Goal: Navigation & Orientation: Find specific page/section

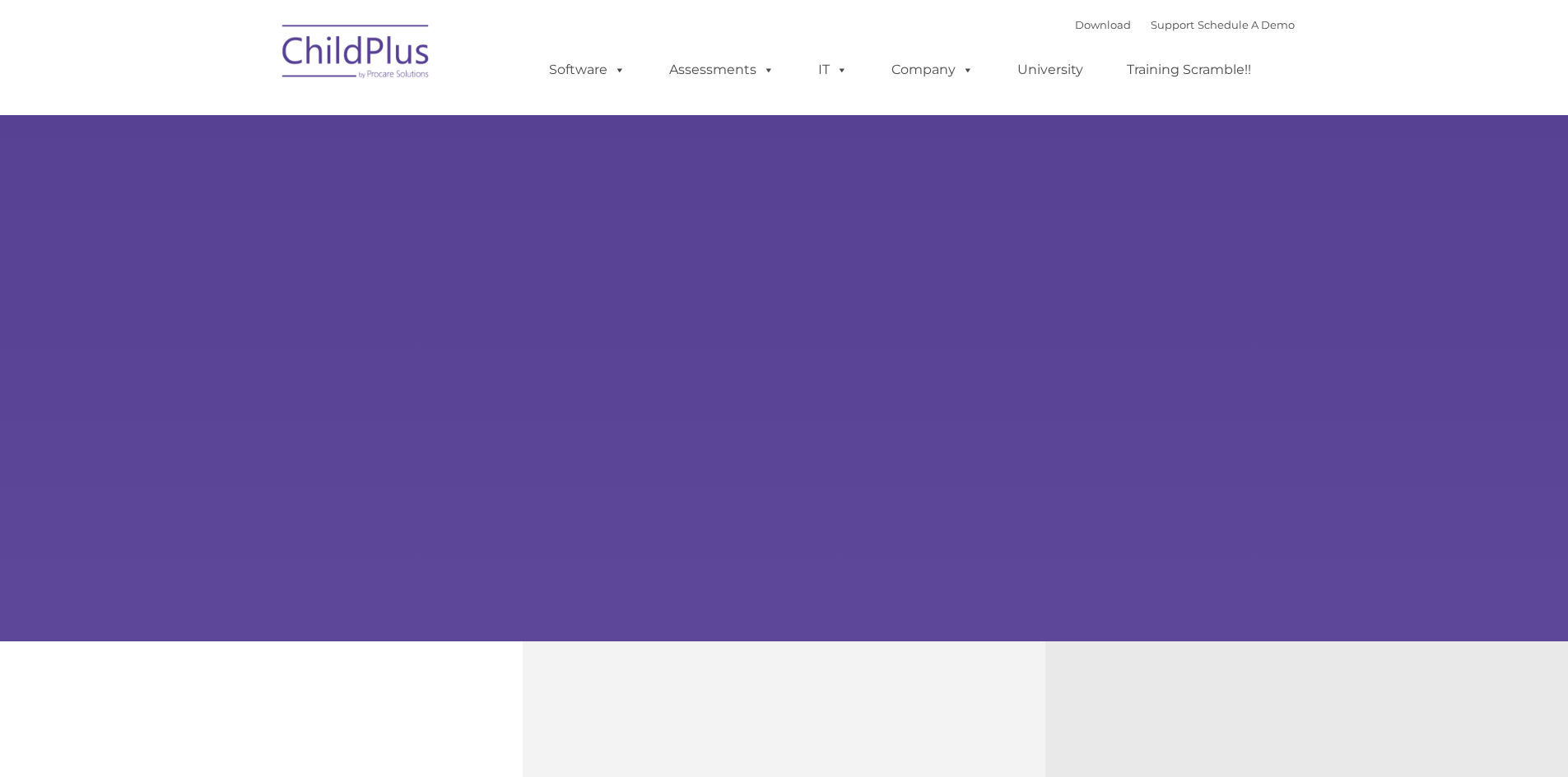
type input ""
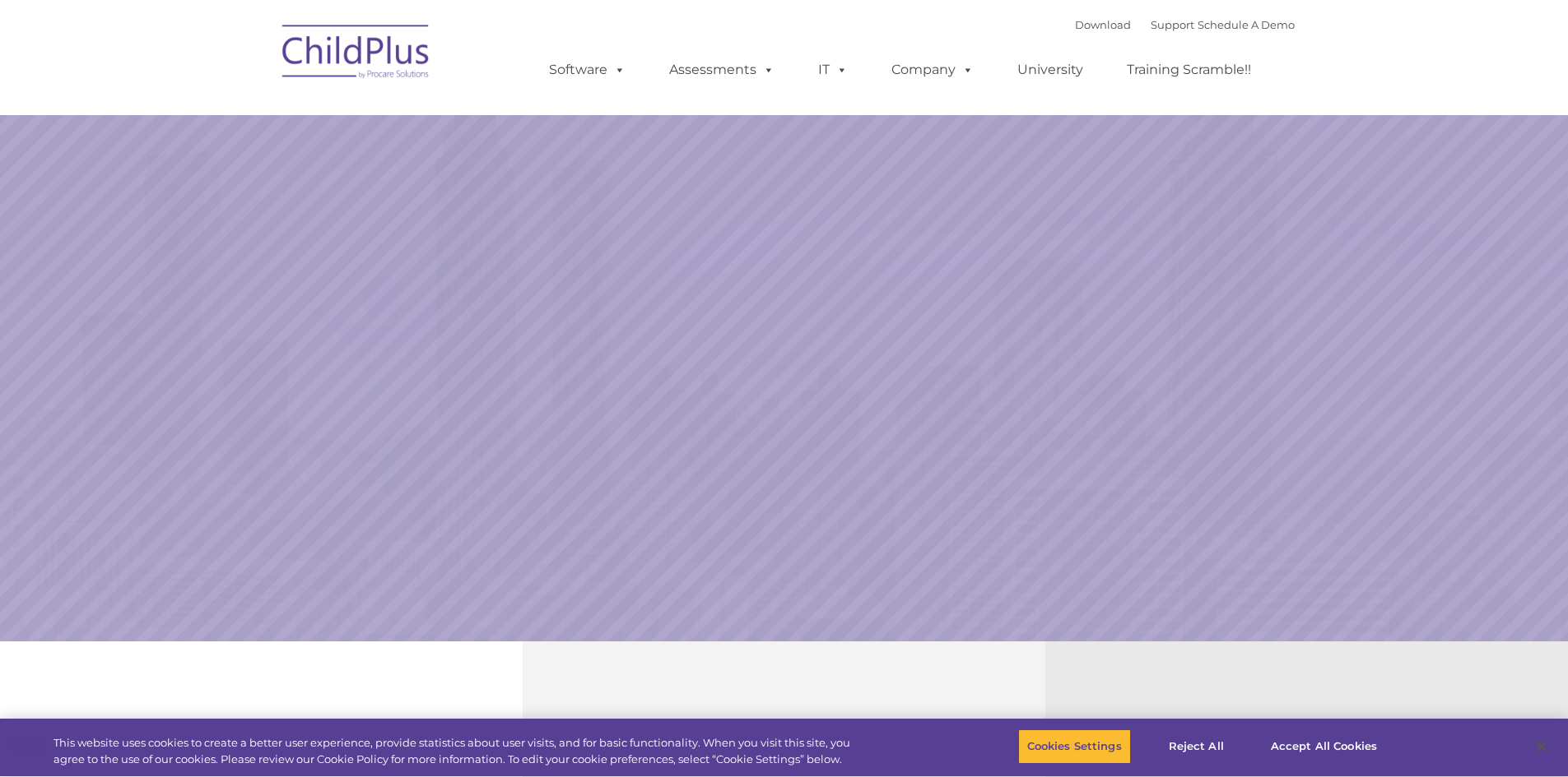
select select "MEDIUM"
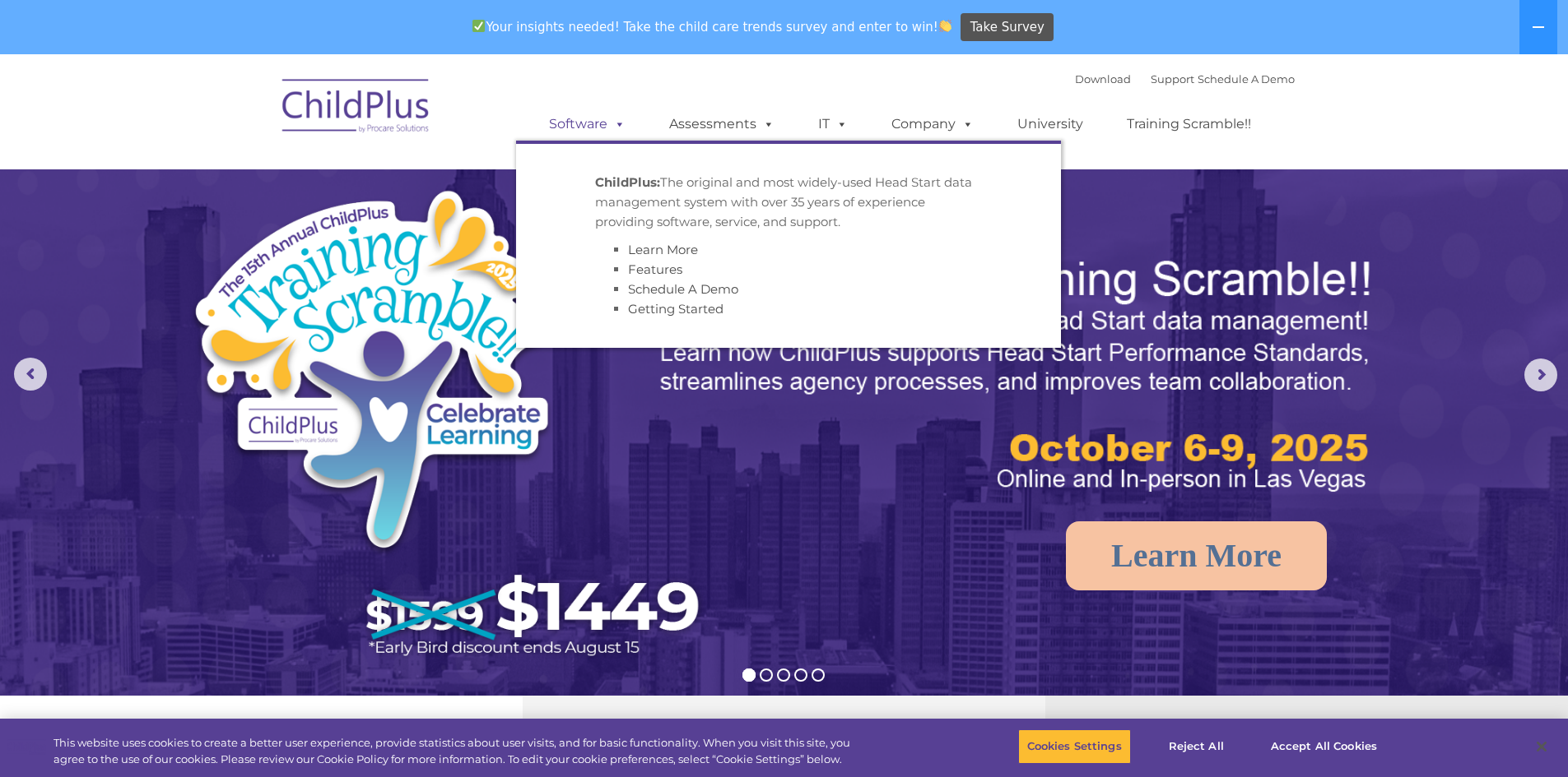
click at [608, 125] on span at bounding box center [616, 124] width 18 height 16
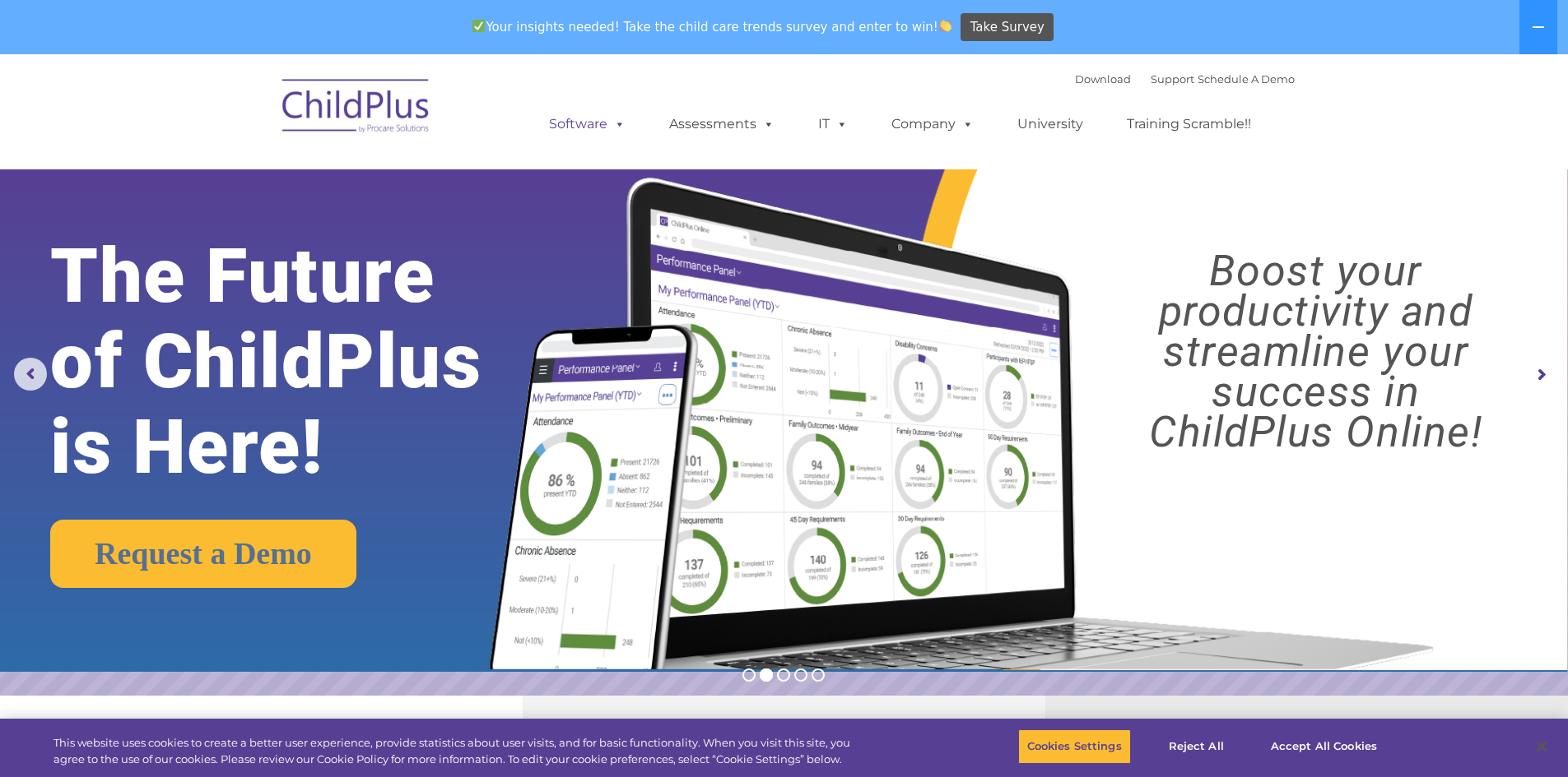
click at [606, 124] on link "Software" at bounding box center [587, 125] width 110 height 33
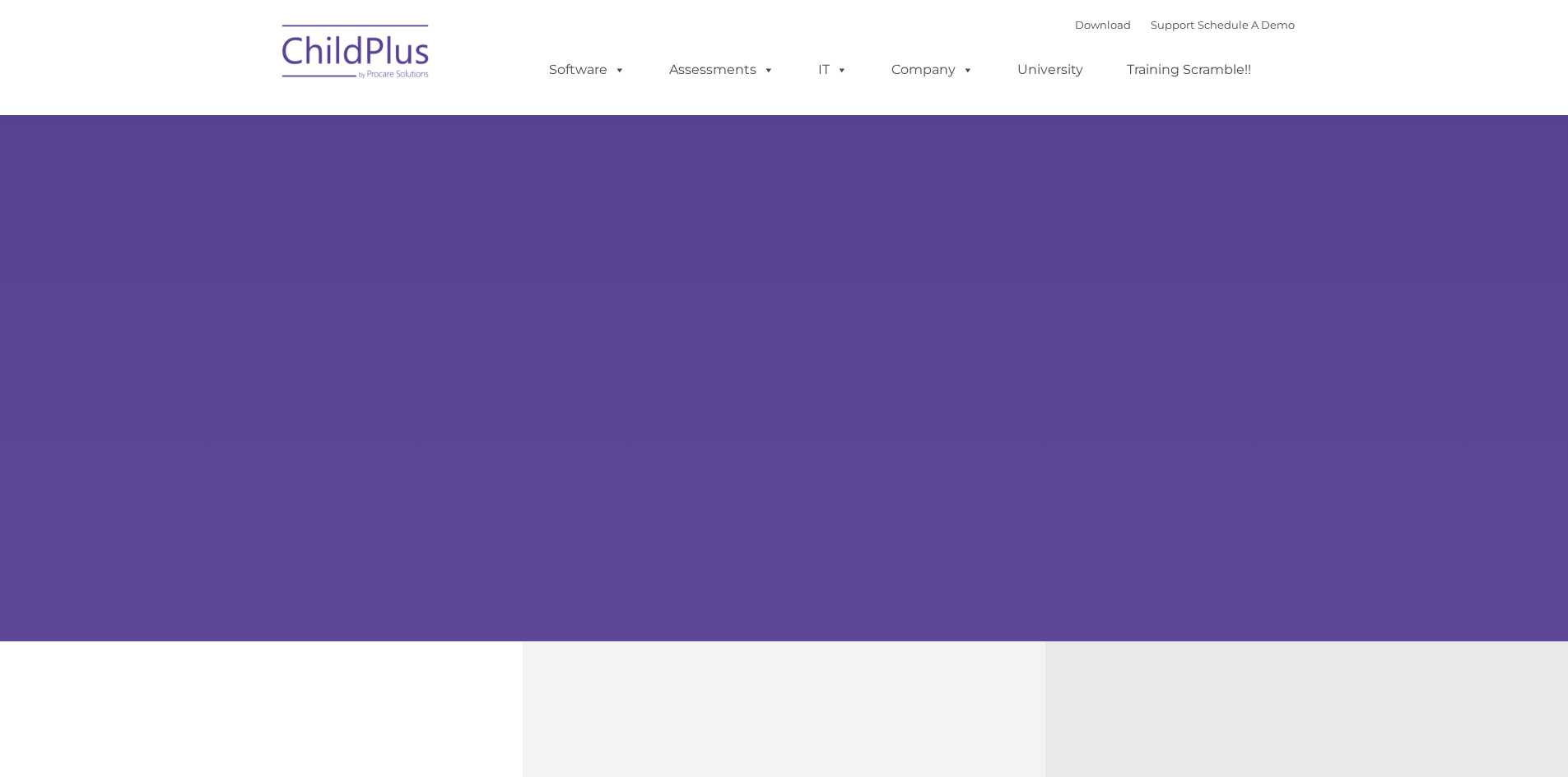
type input ""
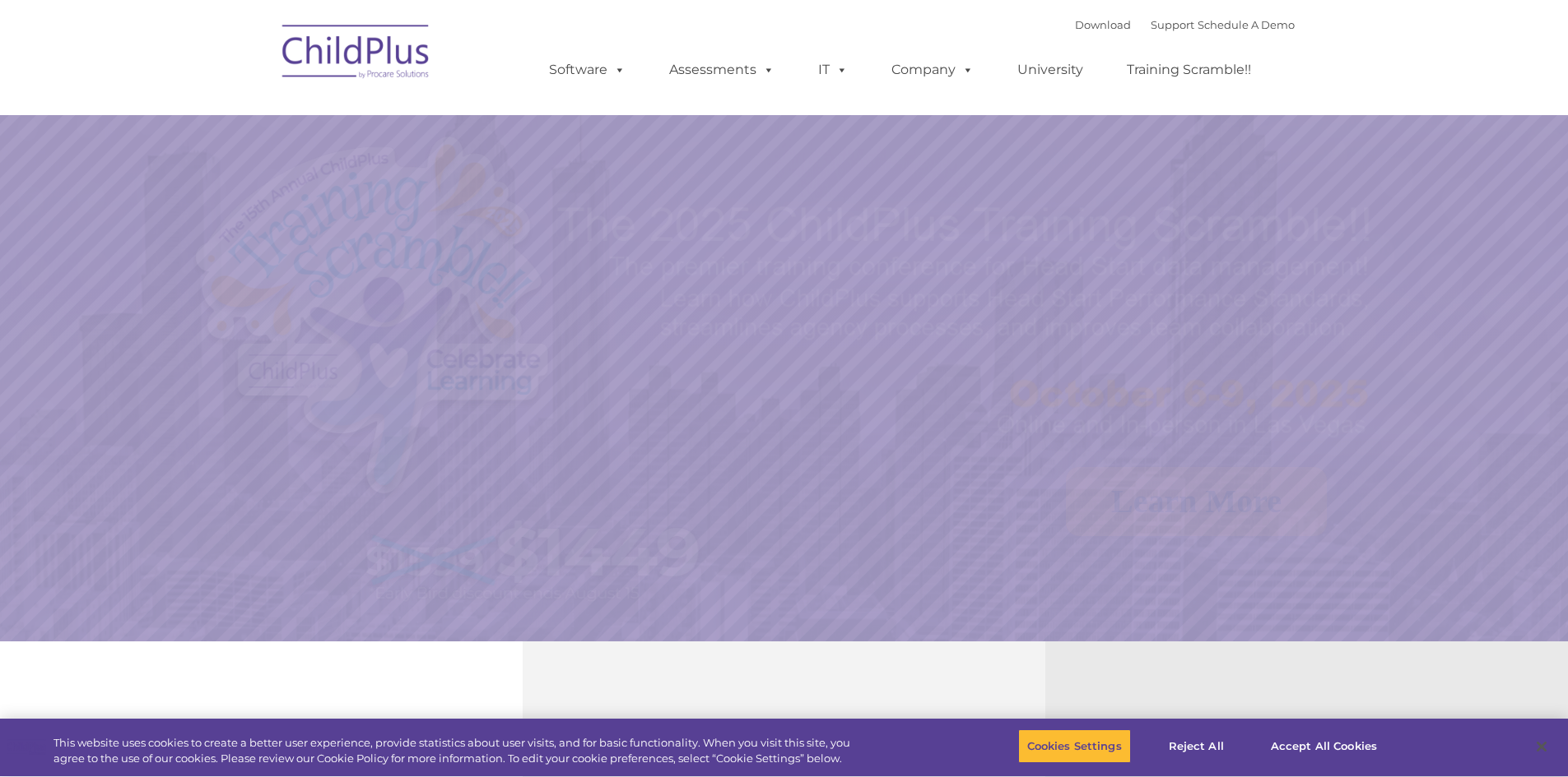
select select "MEDIUM"
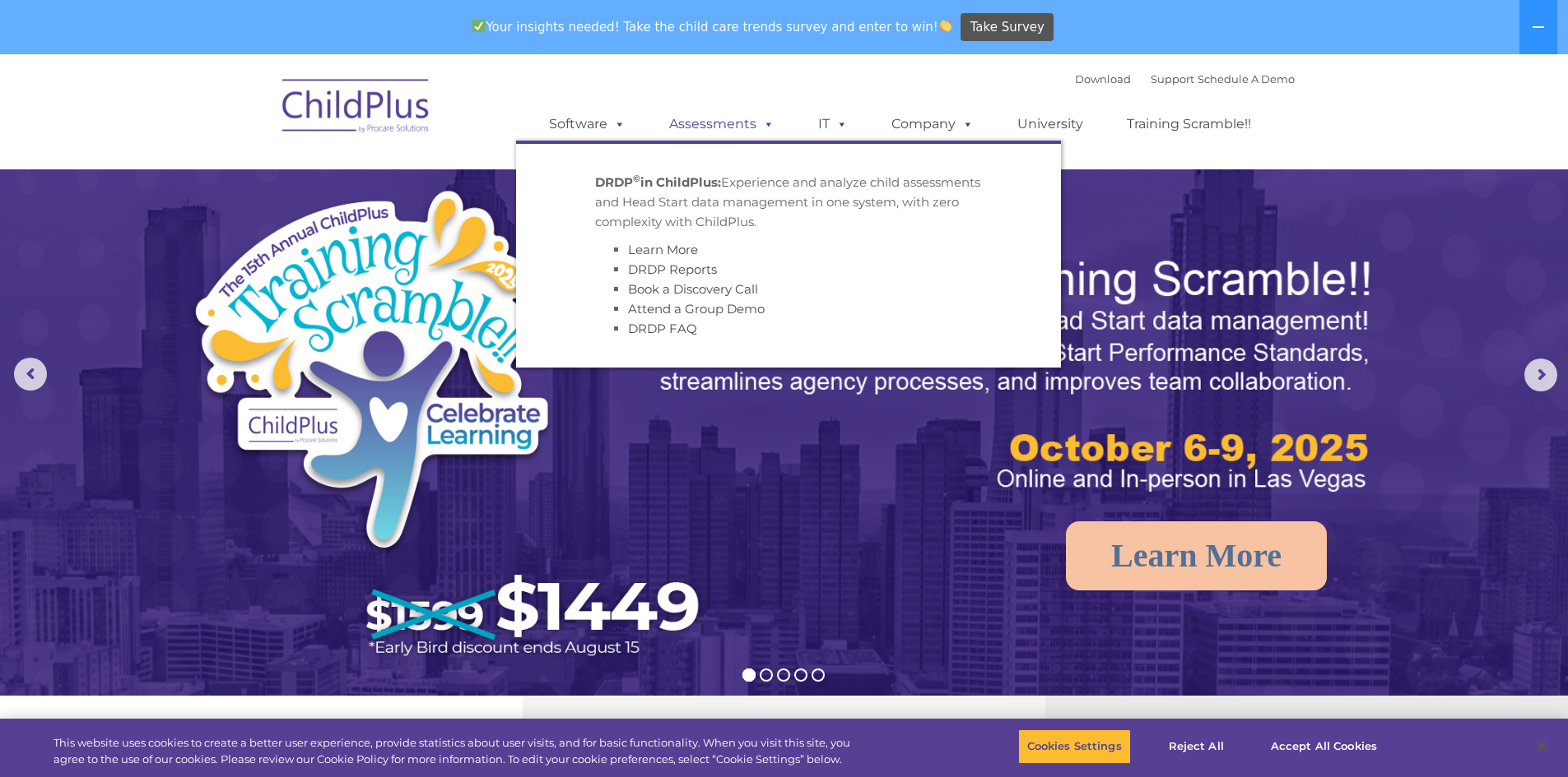
click at [720, 126] on link "Assessments" at bounding box center [722, 125] width 139 height 33
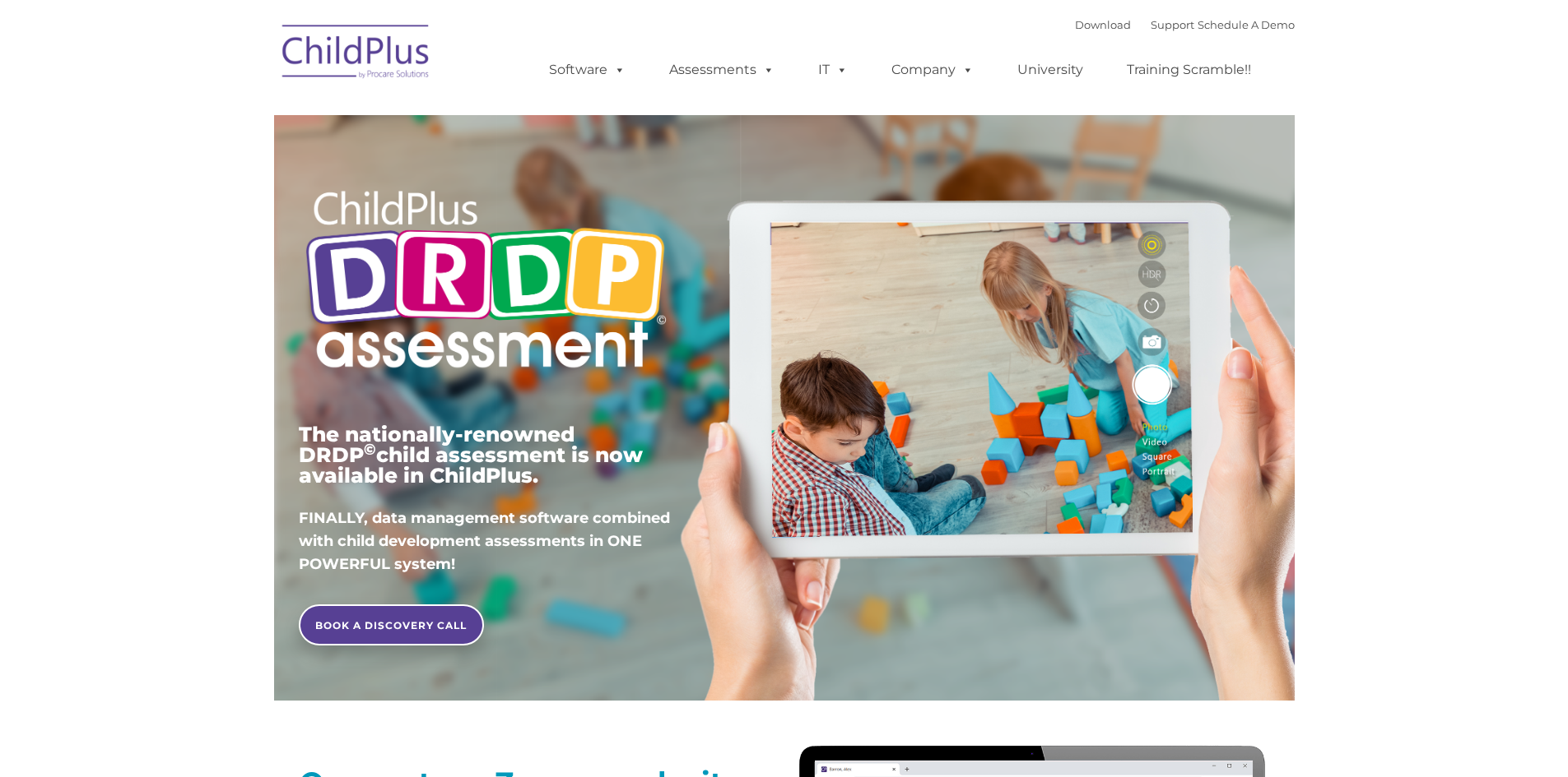
type input ""
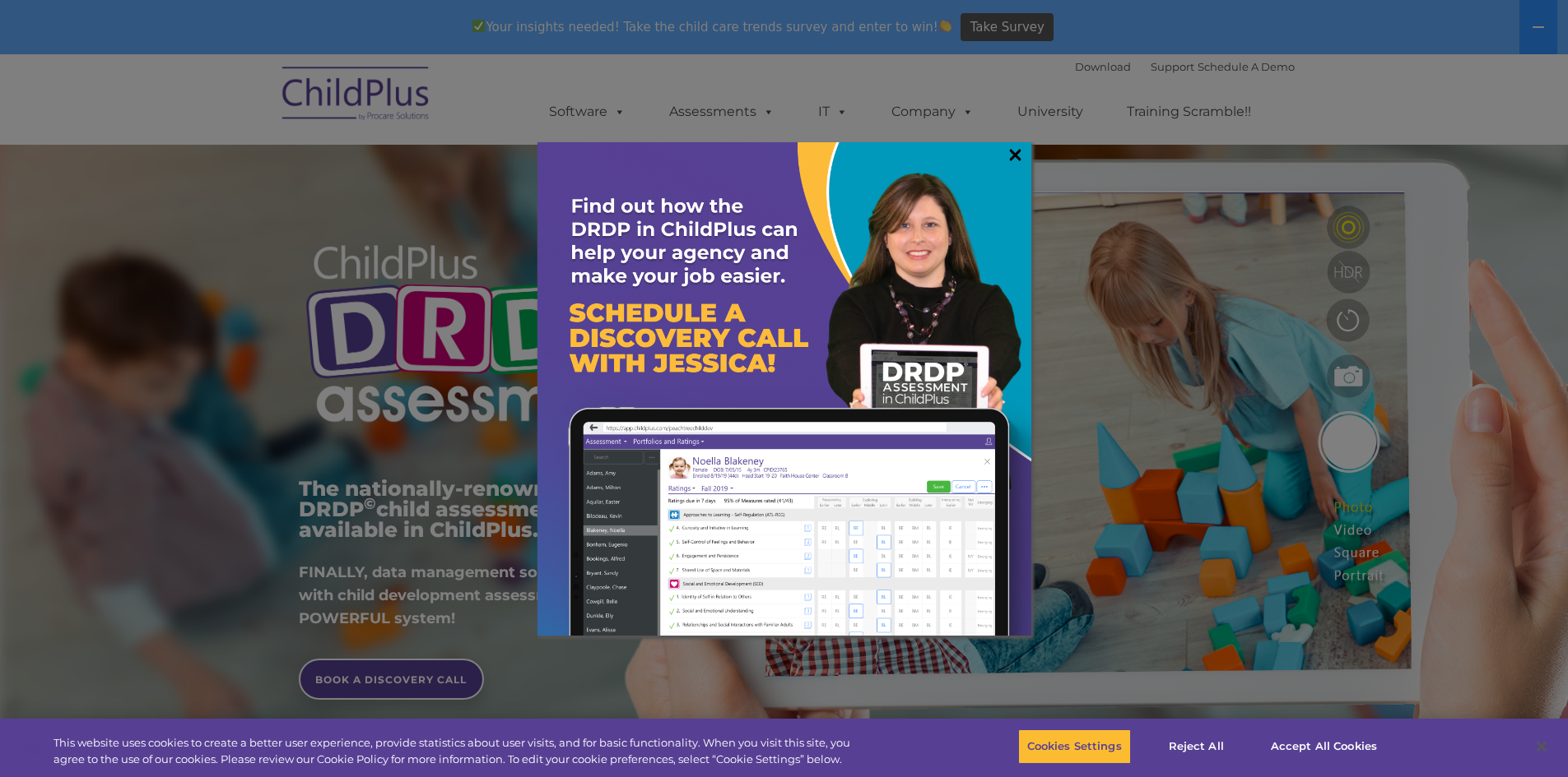
click at [1014, 153] on link "×" at bounding box center [1015, 155] width 19 height 16
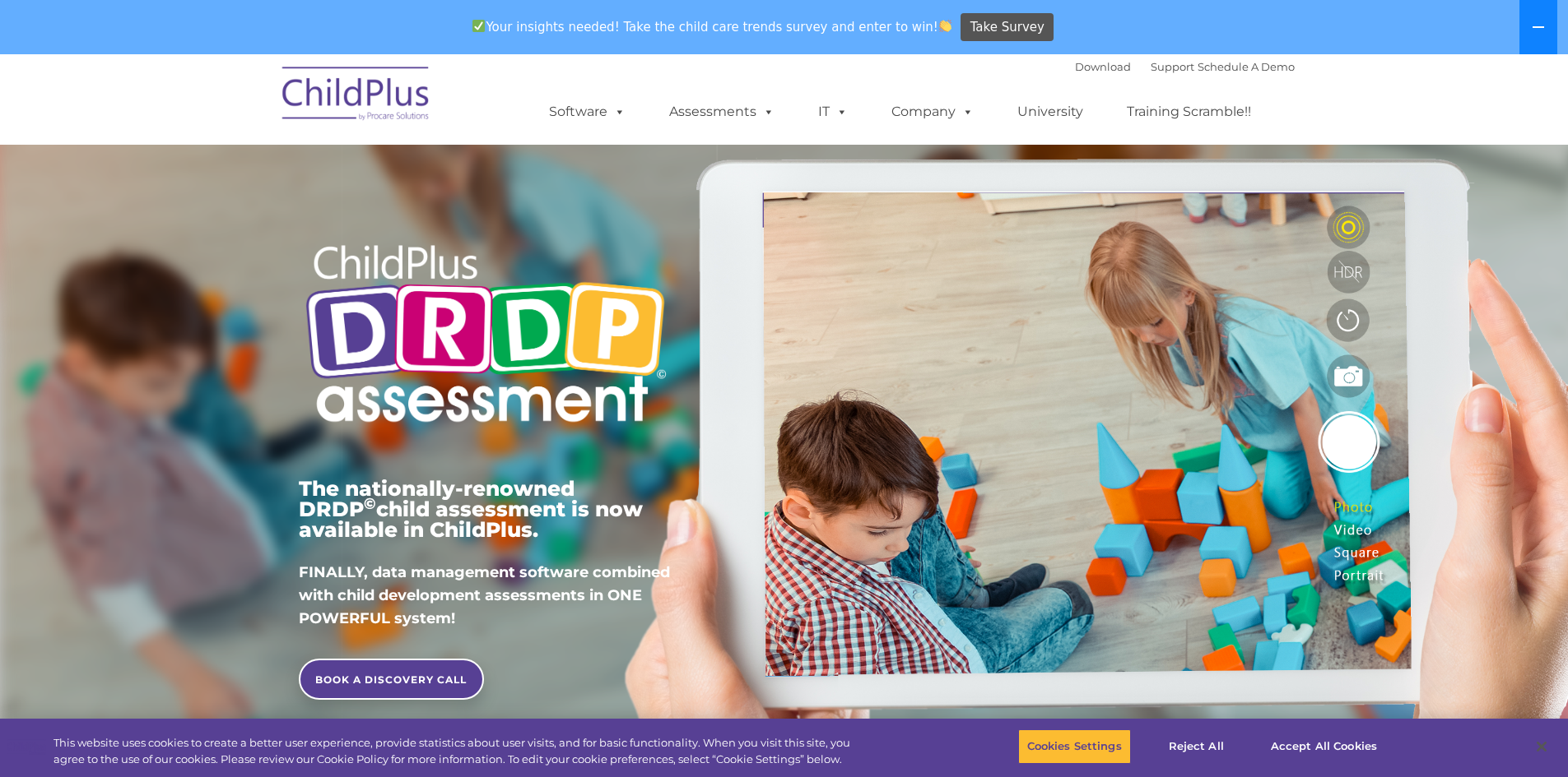
click at [1553, 33] on button at bounding box center [1538, 27] width 38 height 54
